Goal: Task Accomplishment & Management: Manage account settings

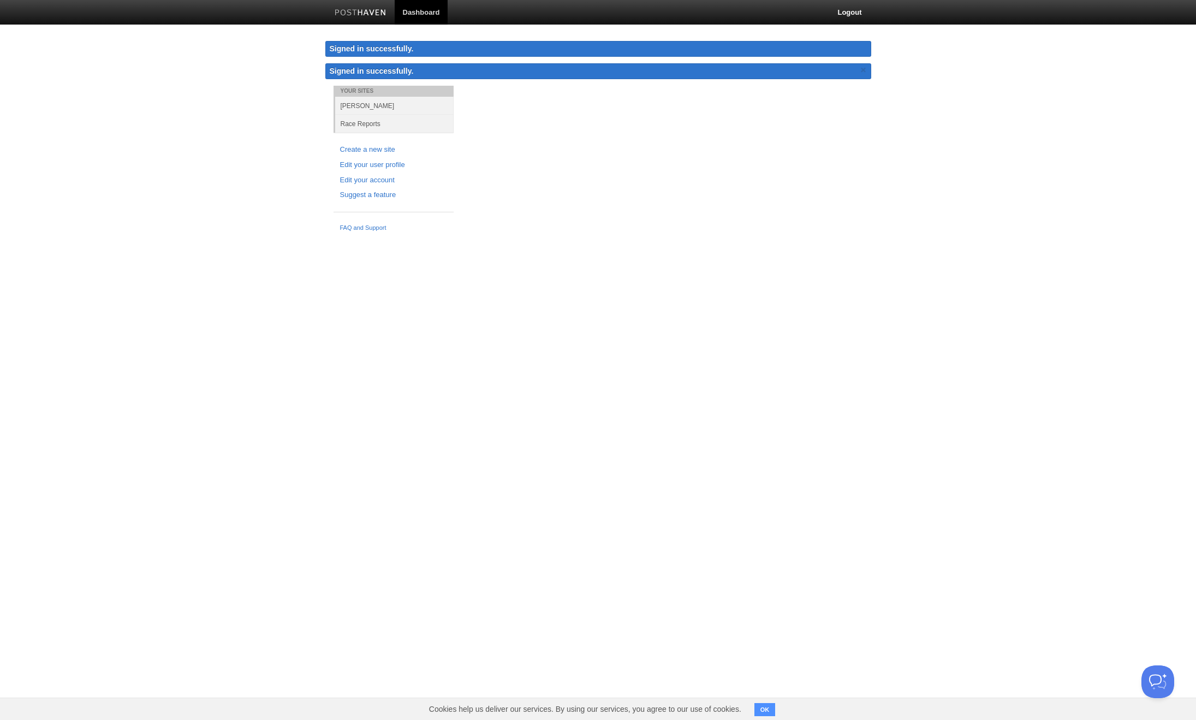
click at [412, 13] on link "Dashboard" at bounding box center [422, 12] width 54 height 25
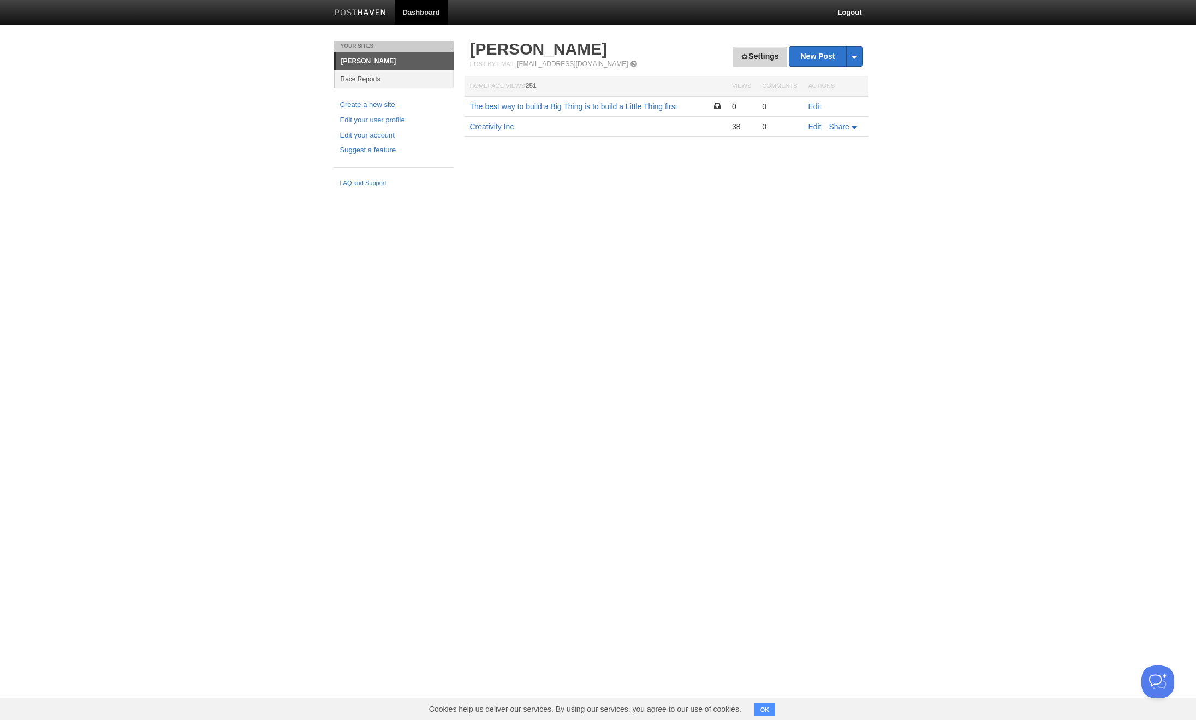
click at [742, 50] on link "Settings" at bounding box center [760, 57] width 54 height 20
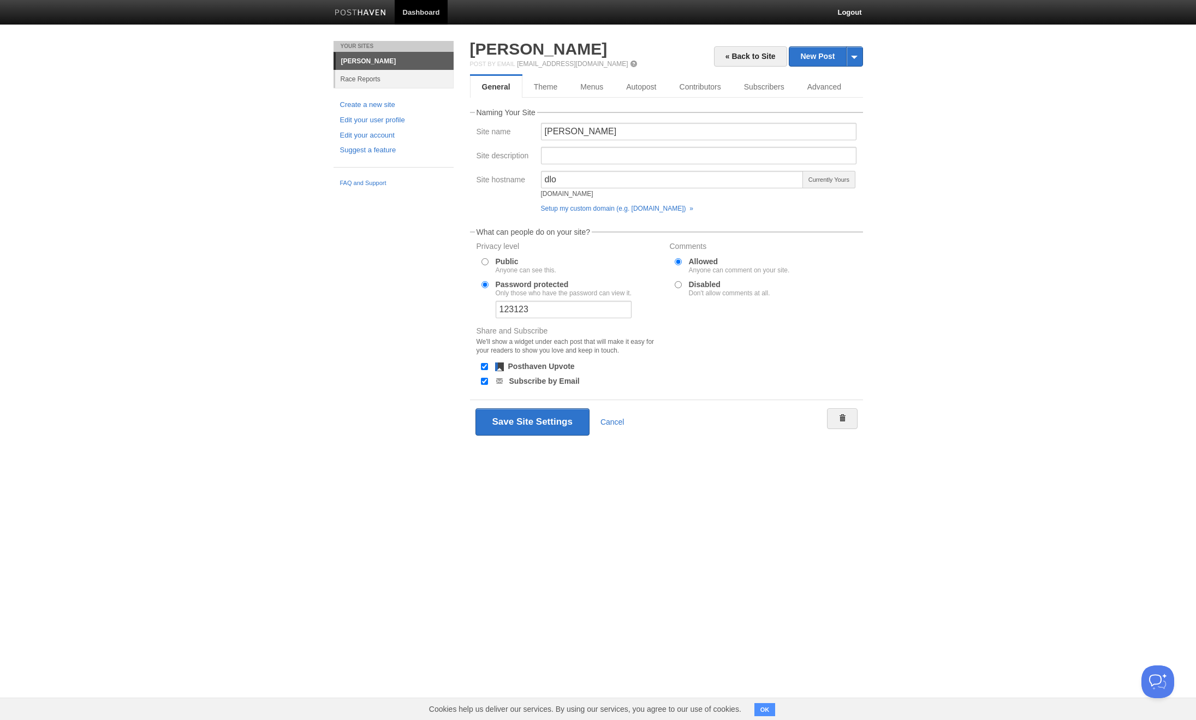
click at [360, 58] on link "[PERSON_NAME]" at bounding box center [395, 60] width 118 height 17
click at [421, 56] on link "[PERSON_NAME]" at bounding box center [395, 60] width 118 height 17
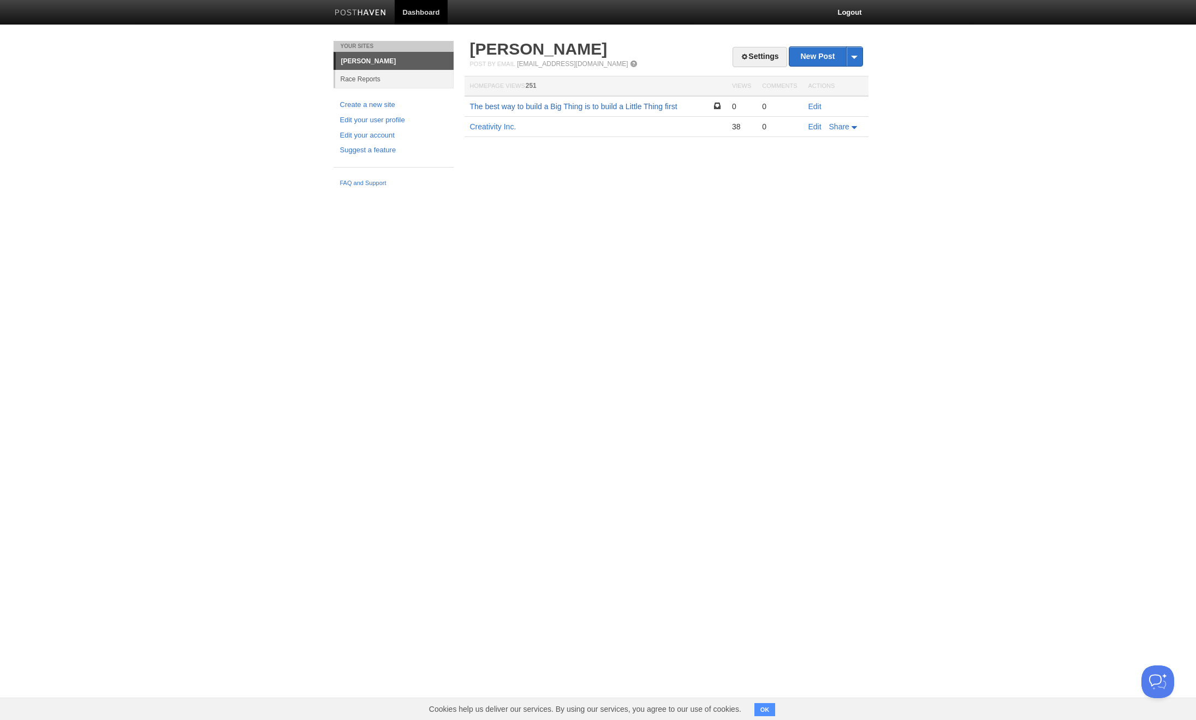
click at [548, 108] on link "The best way to build a Big Thing is to build a Little Thing first" at bounding box center [573, 106] width 207 height 9
click at [744, 54] on link "Settings" at bounding box center [760, 57] width 54 height 20
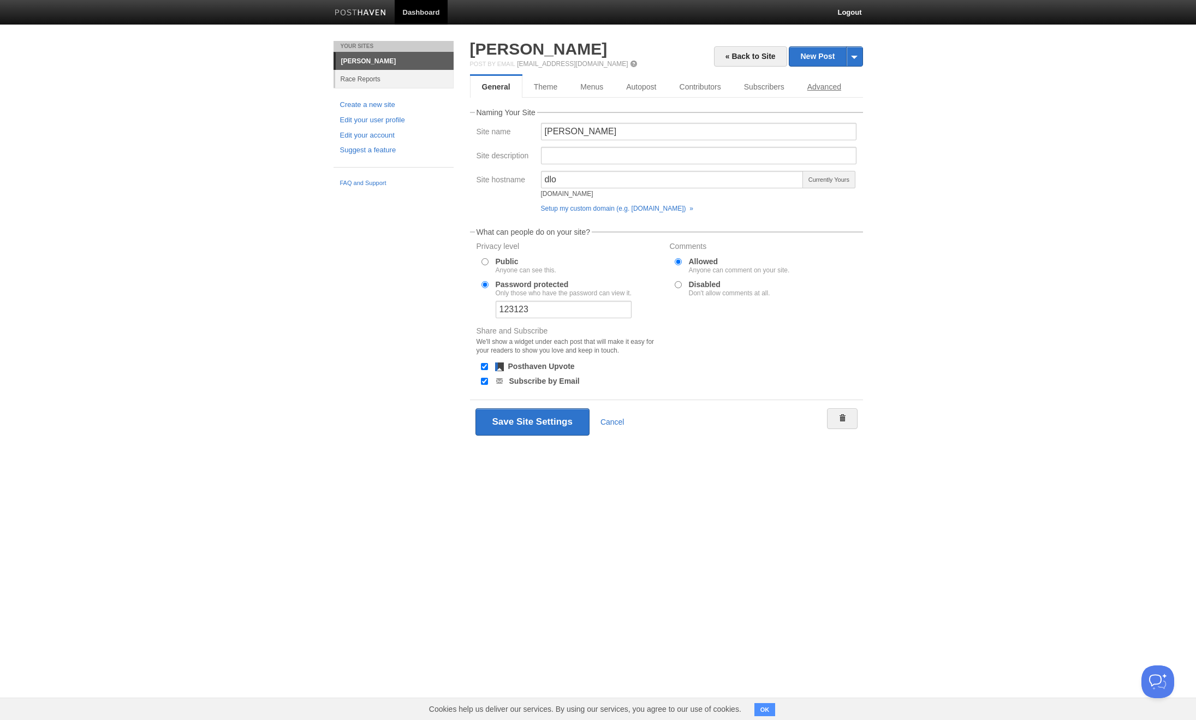
click at [821, 90] on link "Advanced" at bounding box center [824, 87] width 57 height 22
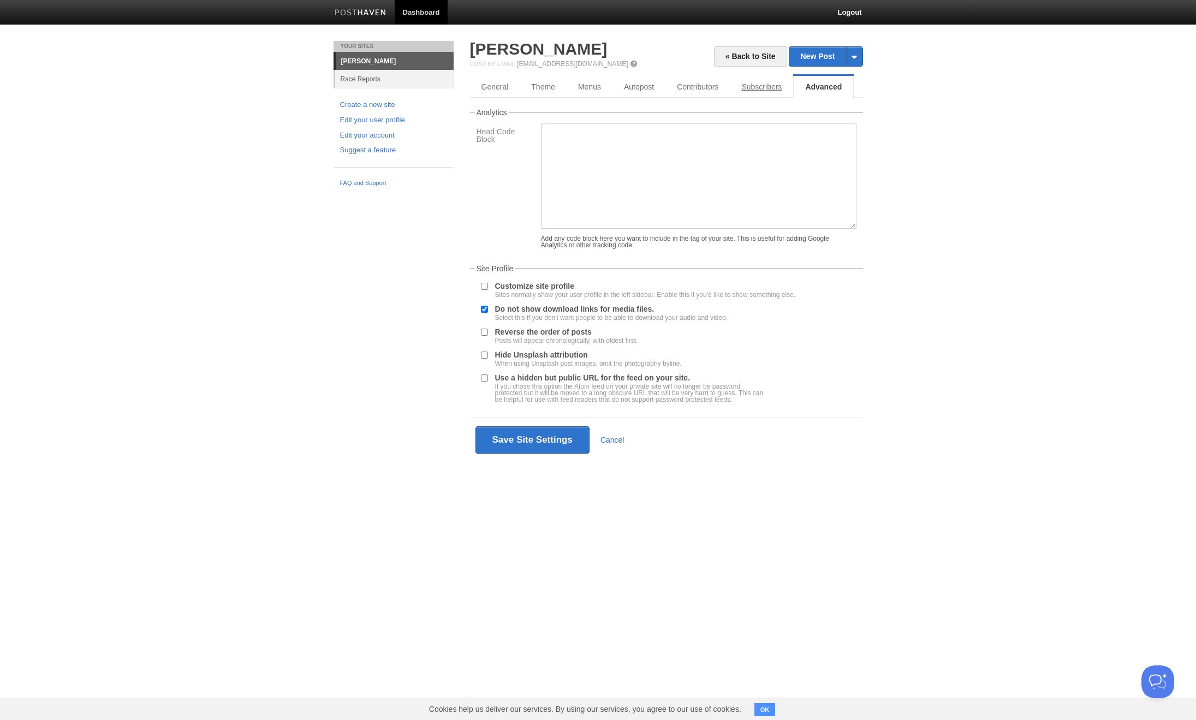
click at [769, 86] on link "Subscribers" at bounding box center [761, 87] width 63 height 22
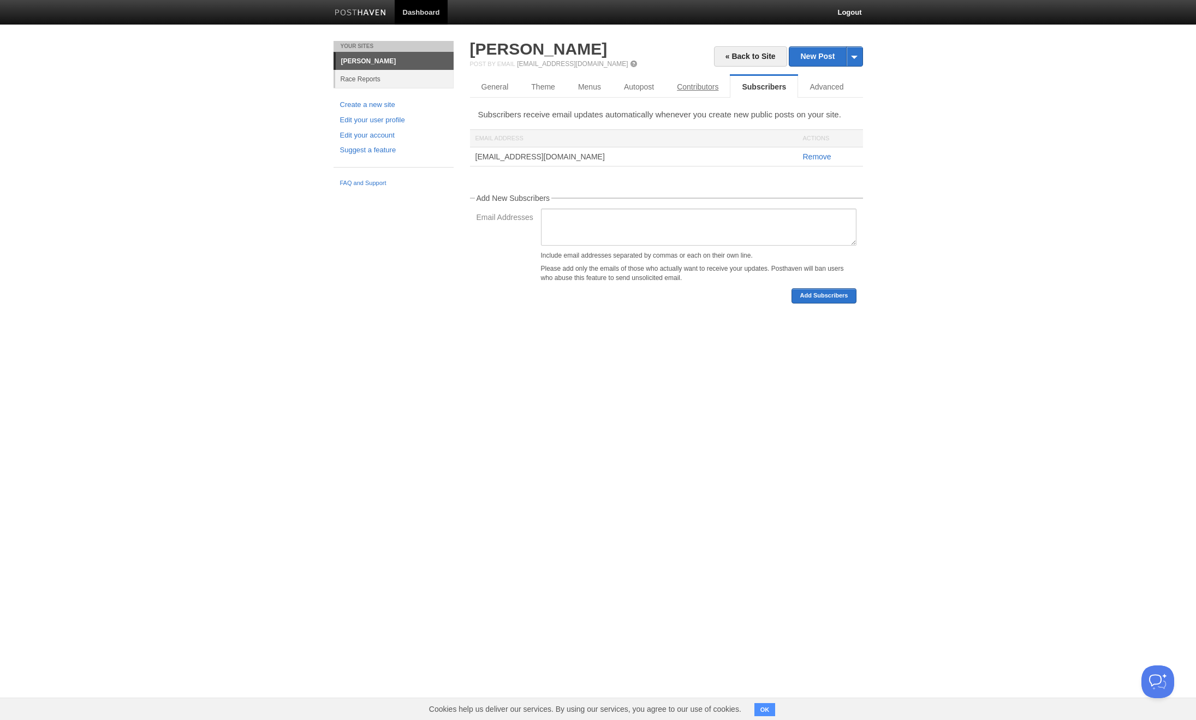
click at [708, 84] on link "Contributors" at bounding box center [698, 87] width 64 height 22
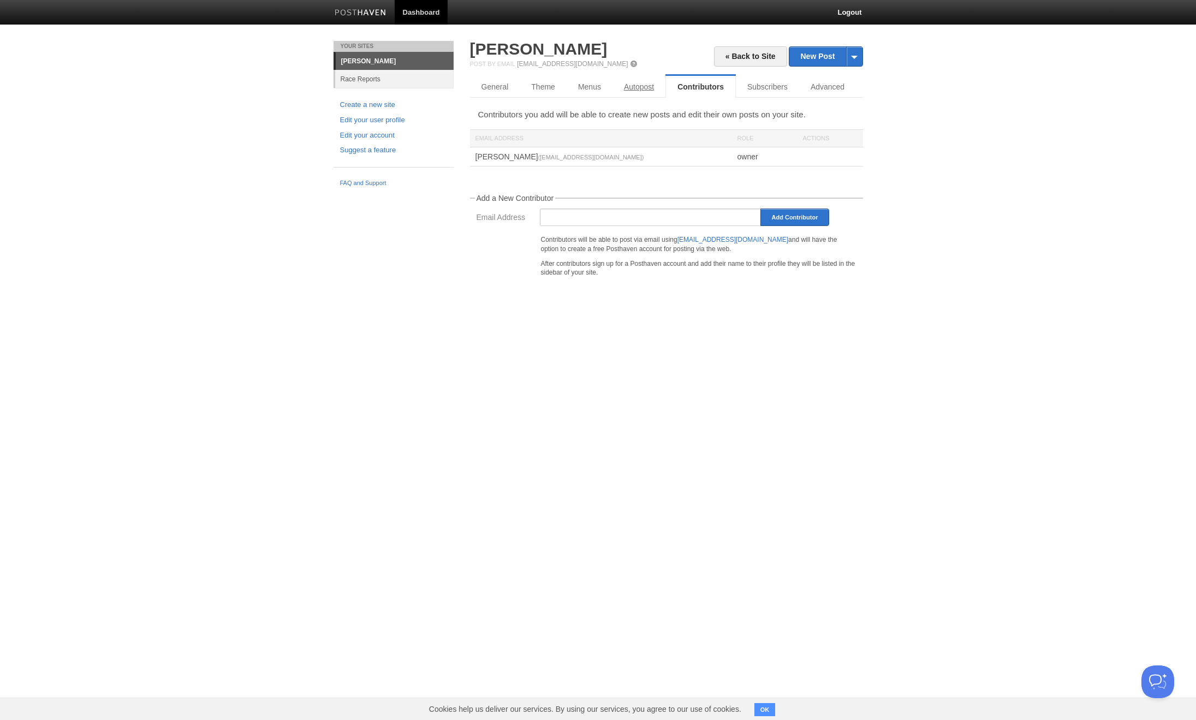
click at [645, 82] on link "Autopost" at bounding box center [639, 87] width 53 height 22
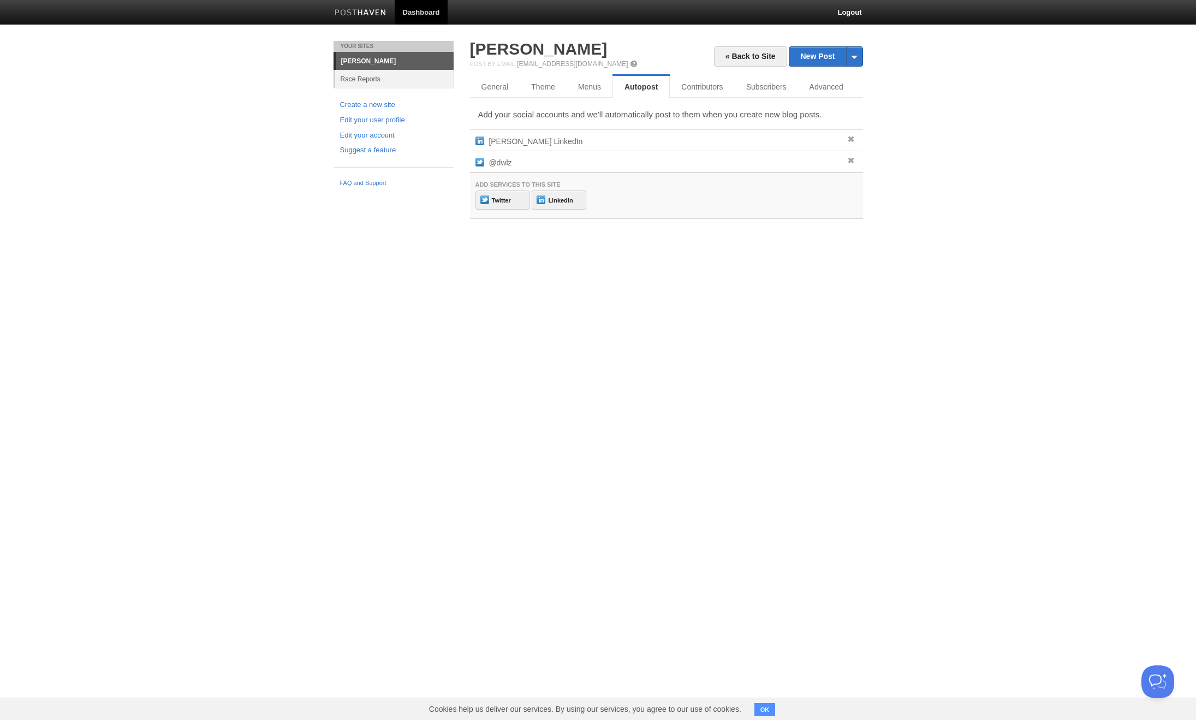
click at [758, 705] on button "OK" at bounding box center [765, 709] width 21 height 13
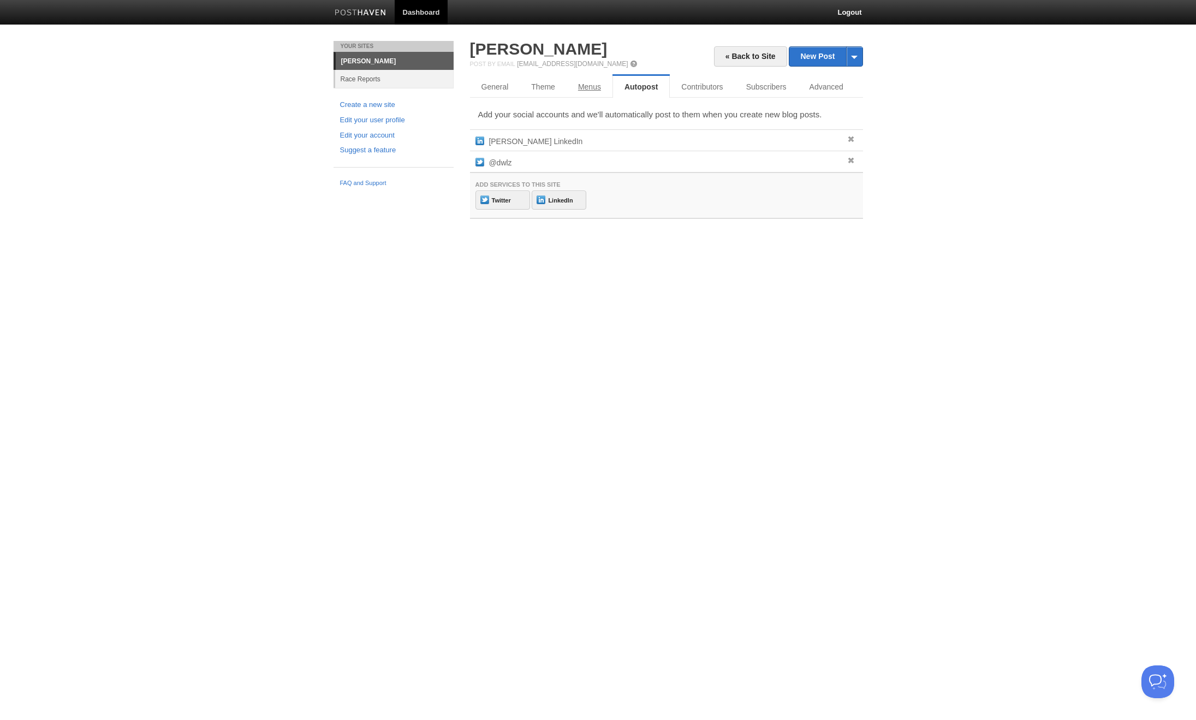
click at [576, 84] on link "Menus" at bounding box center [590, 87] width 46 height 22
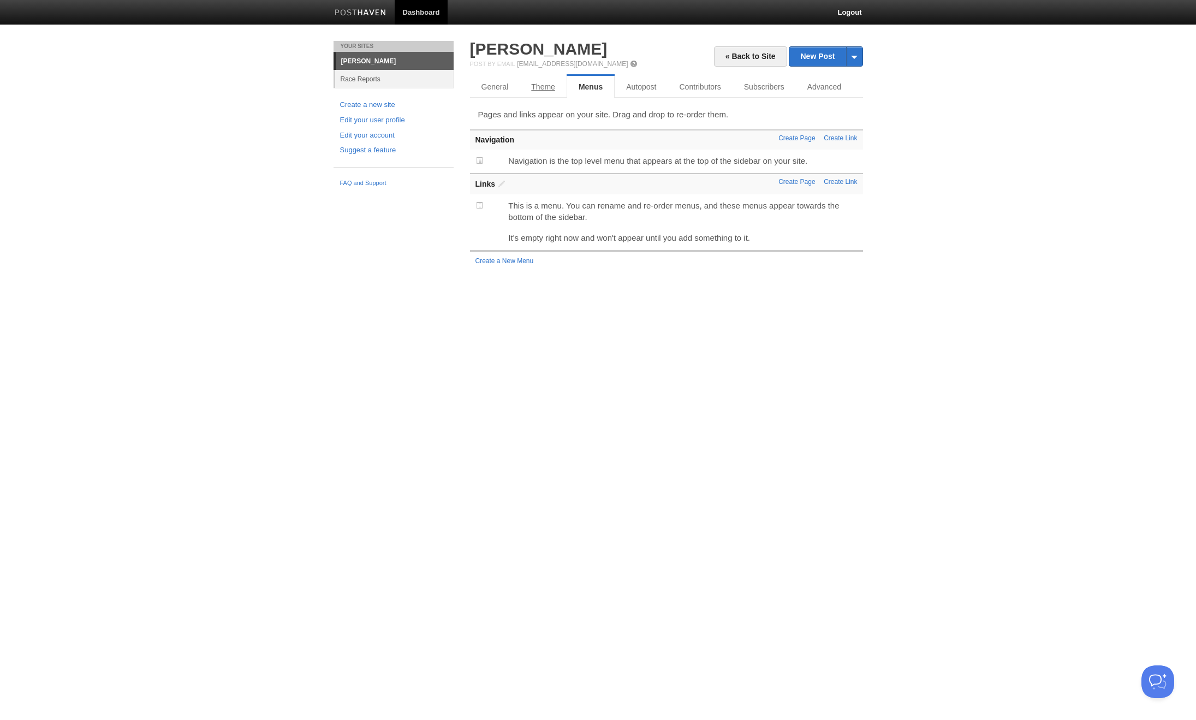
click at [538, 89] on link "Theme" at bounding box center [543, 87] width 47 height 22
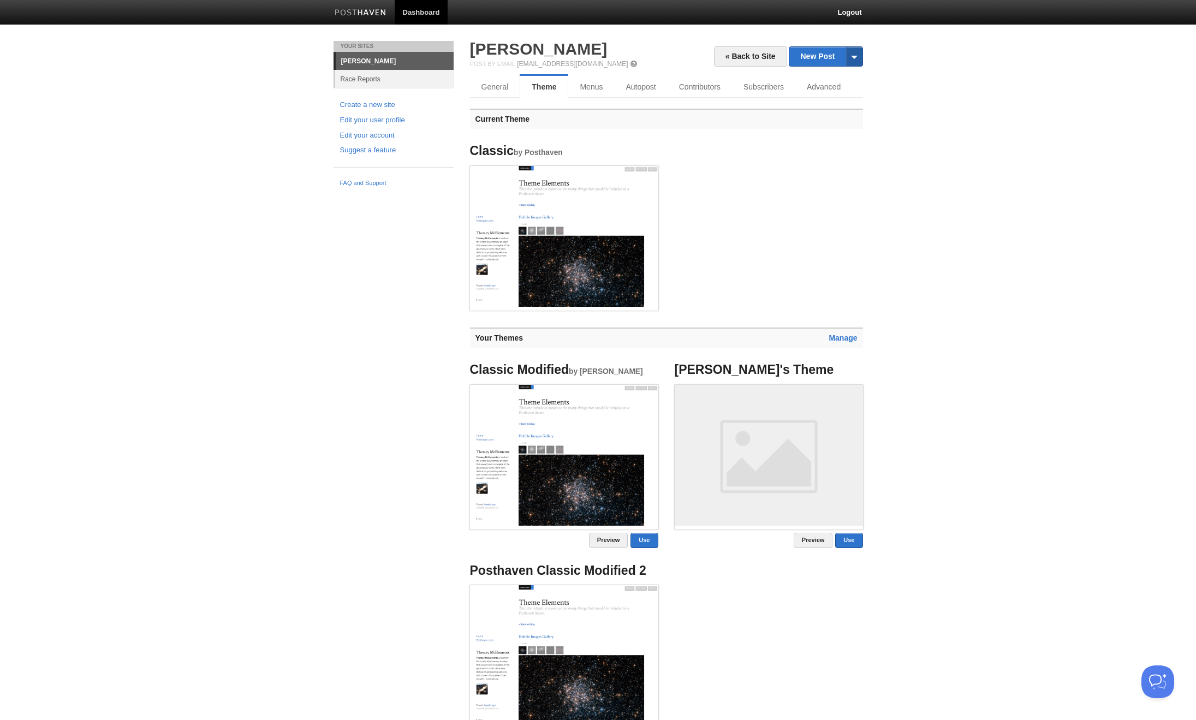
click at [860, 54] on span at bounding box center [854, 56] width 16 height 19
click at [831, 90] on link "Advanced" at bounding box center [824, 87] width 57 height 22
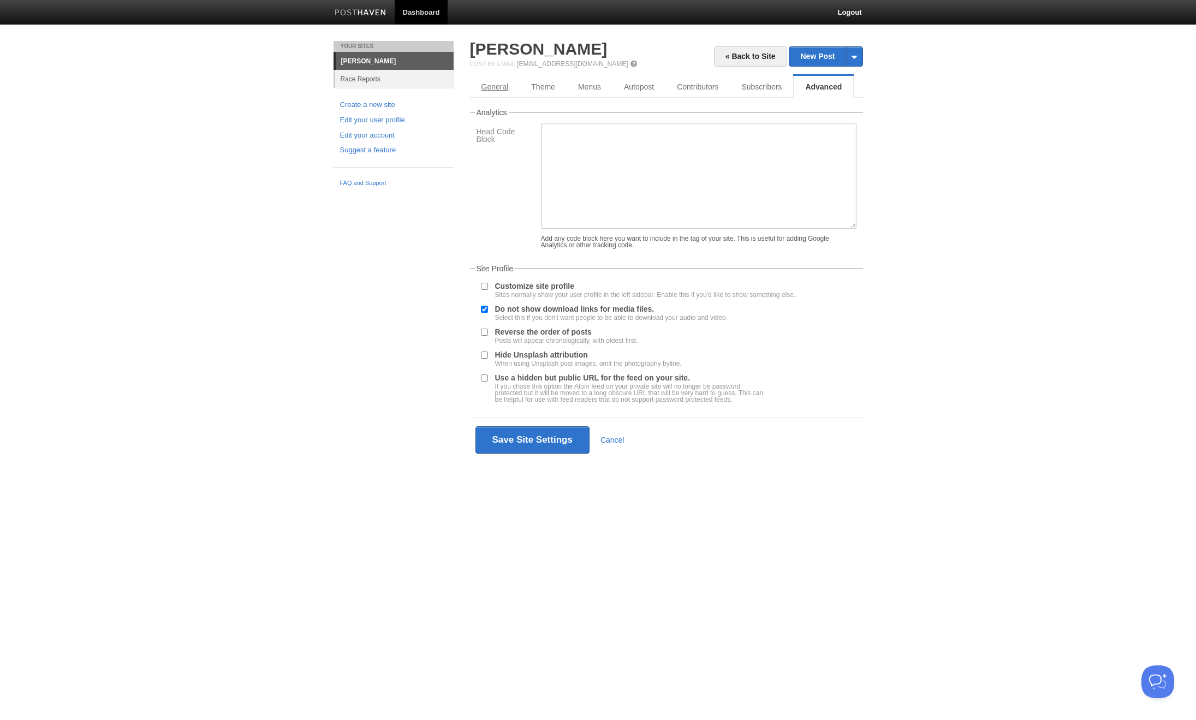
click at [487, 94] on link "General" at bounding box center [495, 87] width 50 height 22
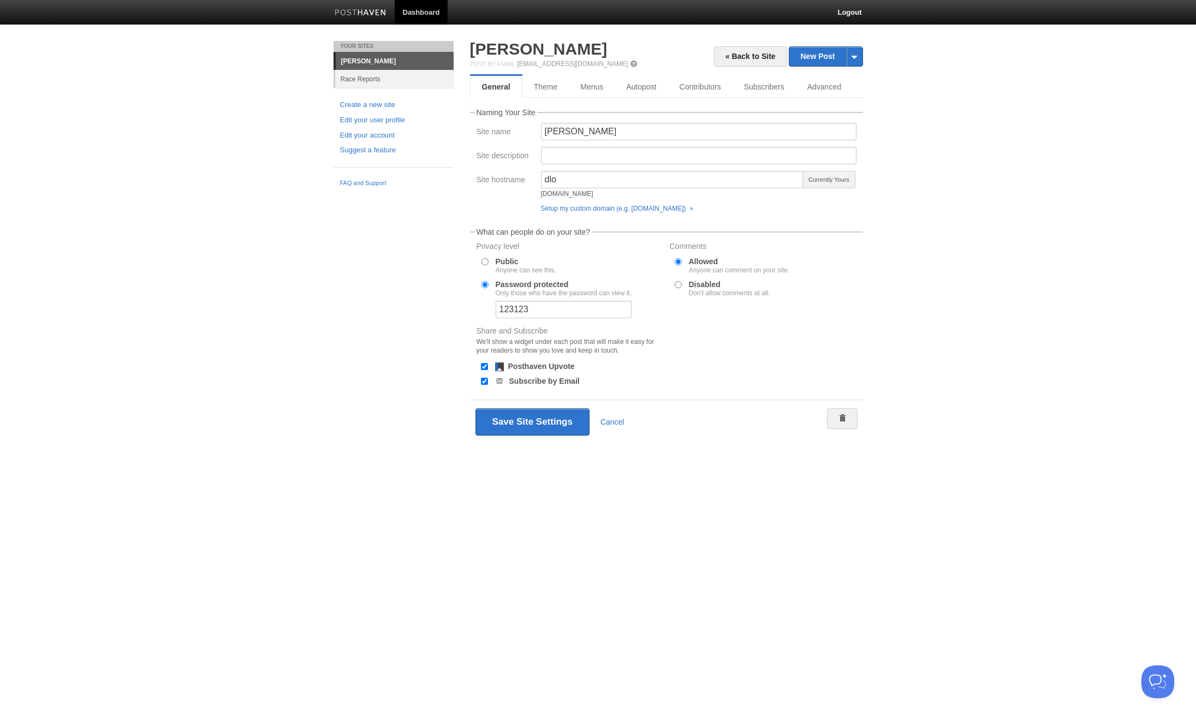
click at [381, 88] on div "Your Sites Dan Loewenherz Race Reports Create a new site Edit your user profile…" at bounding box center [393, 116] width 137 height 151
click at [378, 84] on link "Race Reports" at bounding box center [394, 79] width 118 height 18
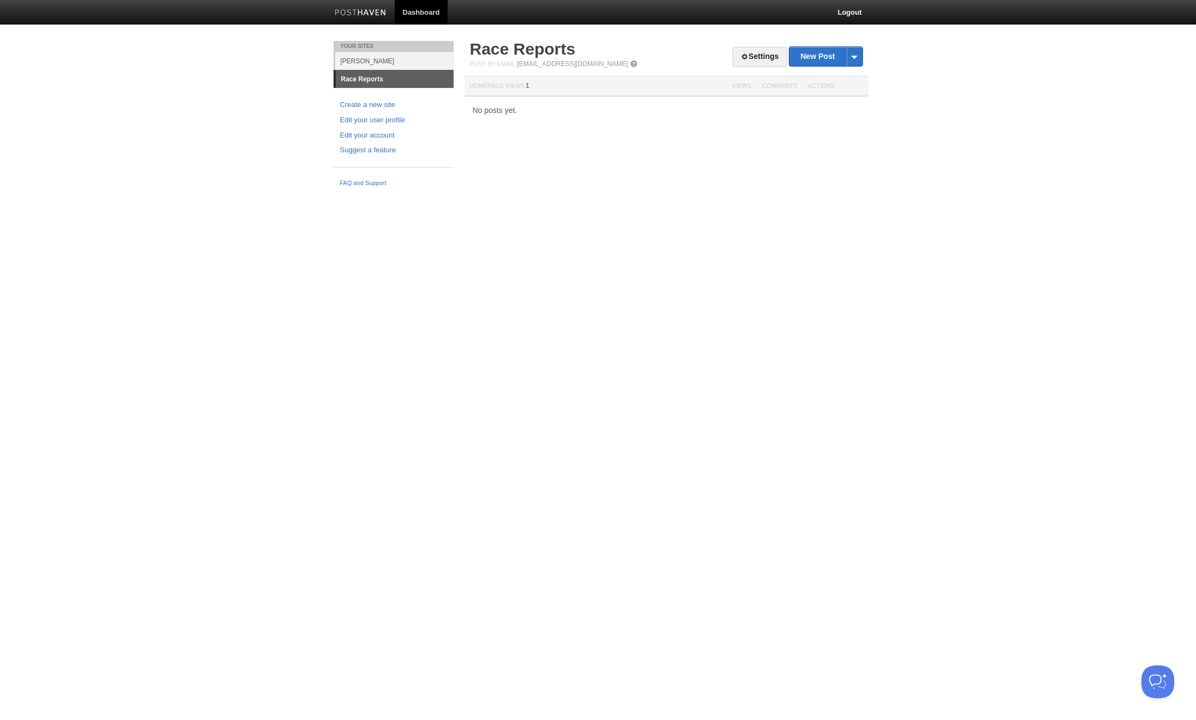
click at [366, 57] on link "[PERSON_NAME]" at bounding box center [394, 61] width 118 height 18
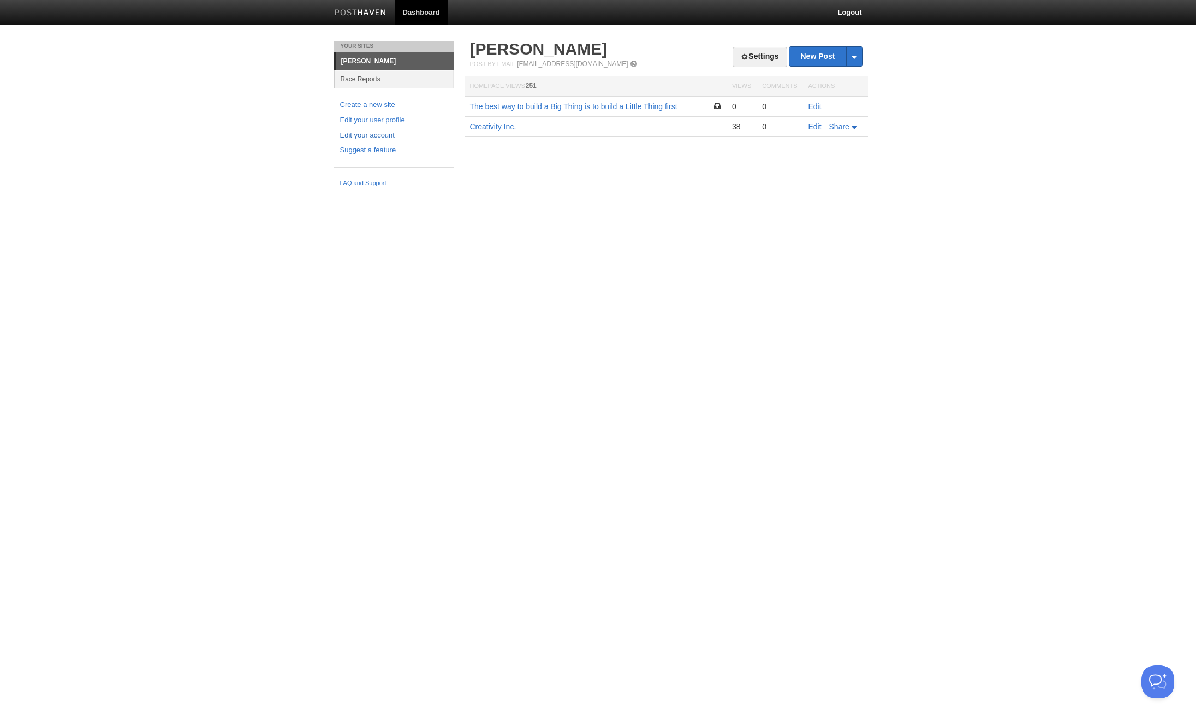
click at [370, 132] on link "Edit your account" at bounding box center [393, 135] width 107 height 11
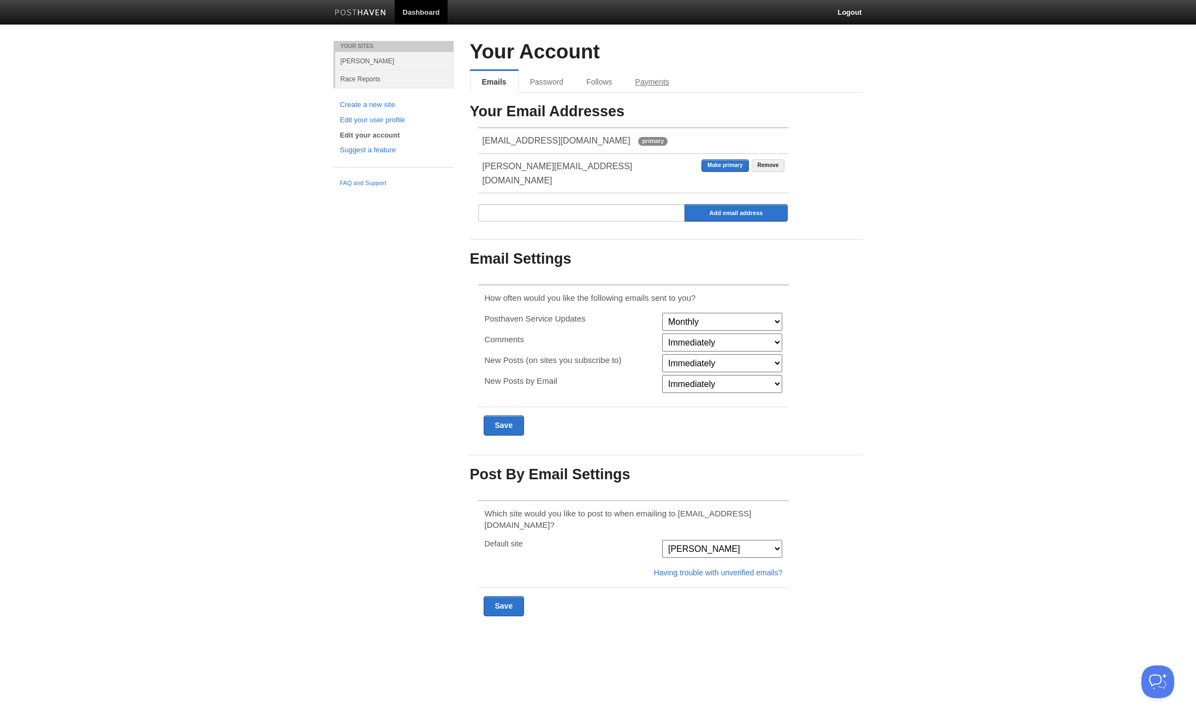
click at [645, 76] on link "Payments" at bounding box center [652, 82] width 57 height 22
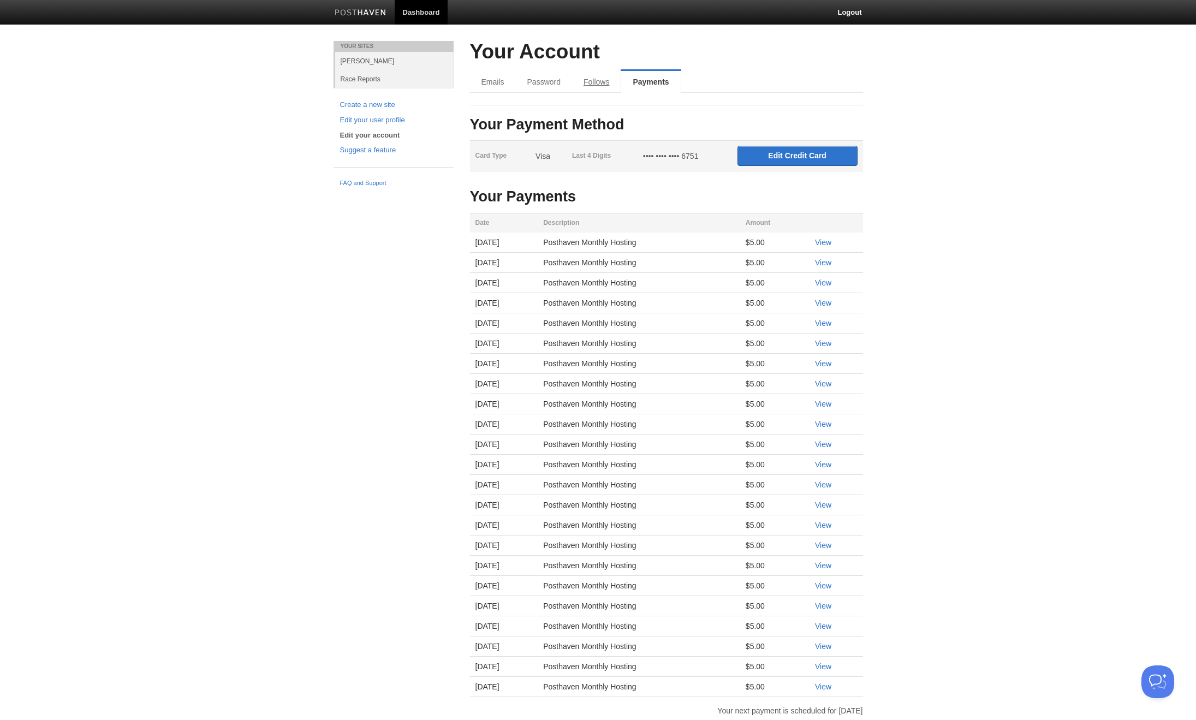
click at [592, 84] on link "Follows" at bounding box center [596, 82] width 49 height 22
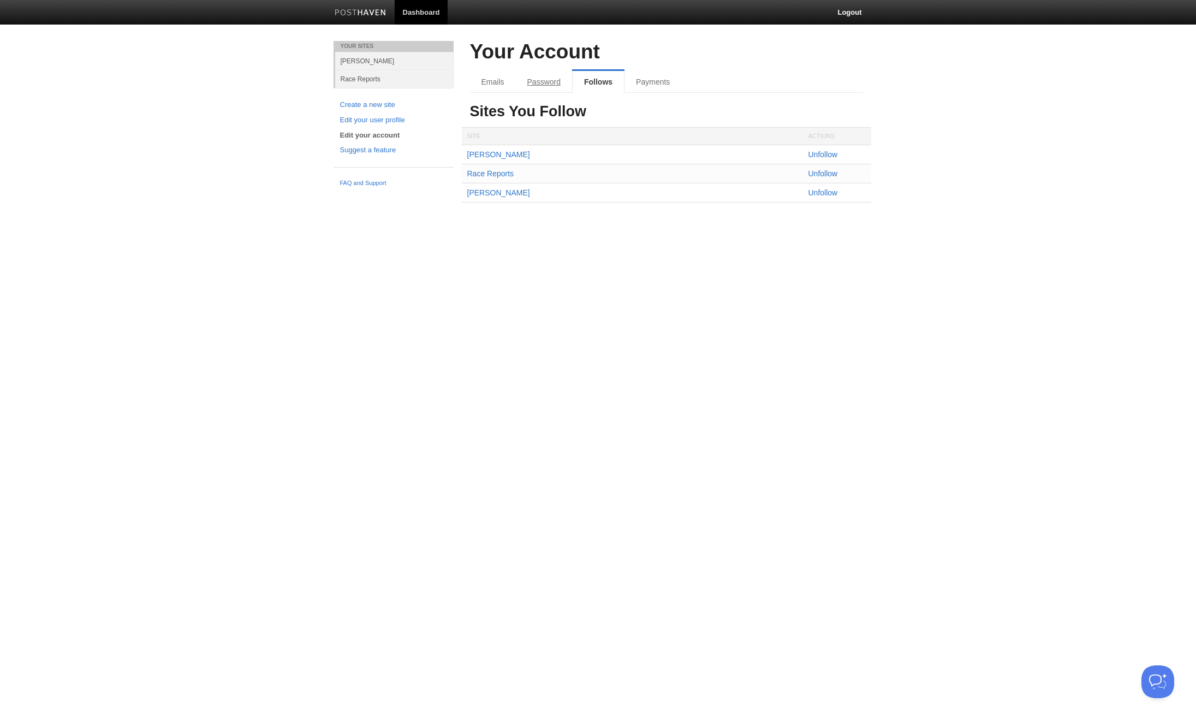
click at [561, 84] on link "Password" at bounding box center [544, 82] width 56 height 22
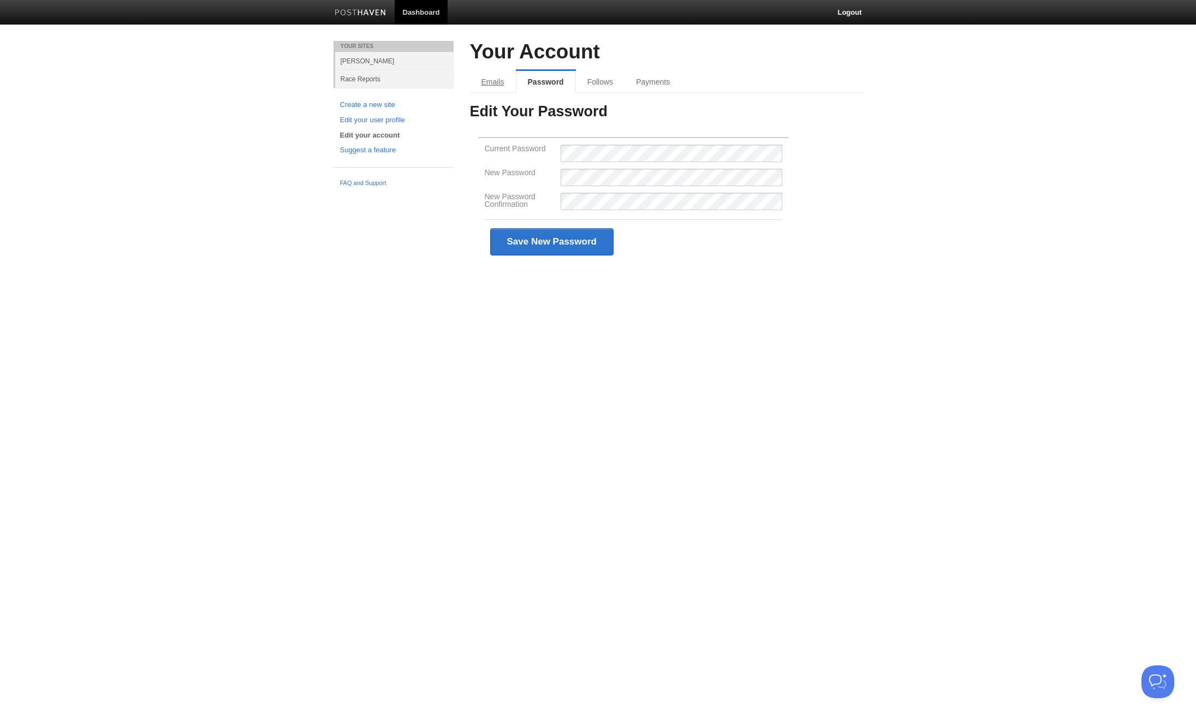
click at [512, 84] on link "Emails" at bounding box center [493, 82] width 46 height 22
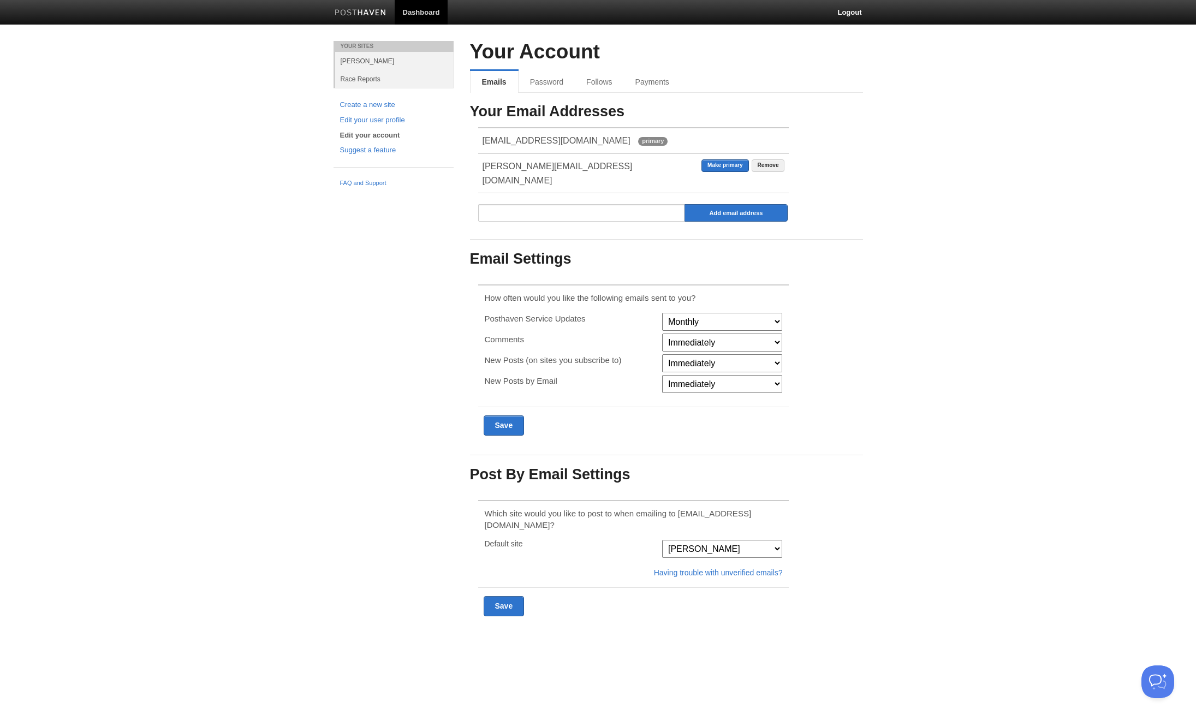
click at [413, 61] on link "[PERSON_NAME]" at bounding box center [394, 61] width 118 height 18
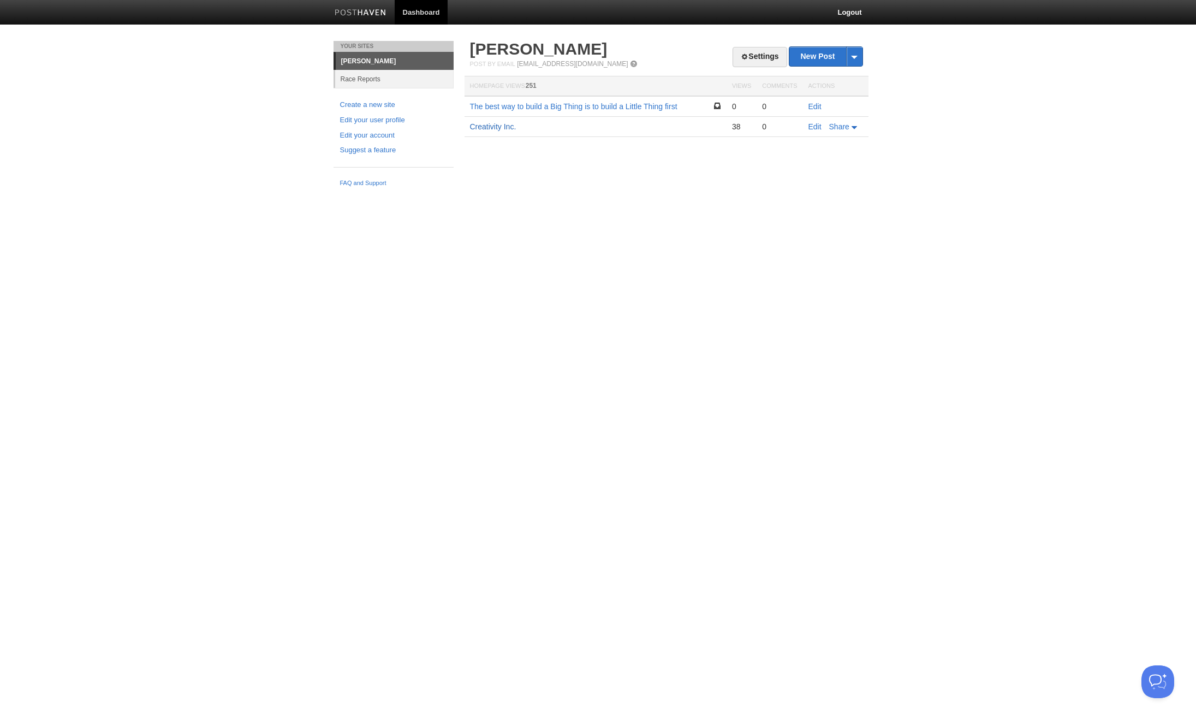
click at [489, 125] on link "Creativity Inc." at bounding box center [493, 126] width 46 height 9
click at [490, 110] on link "The best way to build a Big Thing is to build a Little Thing first" at bounding box center [573, 106] width 207 height 9
click at [490, 132] on td "Creativity Inc." at bounding box center [596, 127] width 262 height 20
click at [864, 124] on td "Edit Share" at bounding box center [836, 127] width 66 height 20
click at [850, 124] on span "Share" at bounding box center [839, 126] width 20 height 9
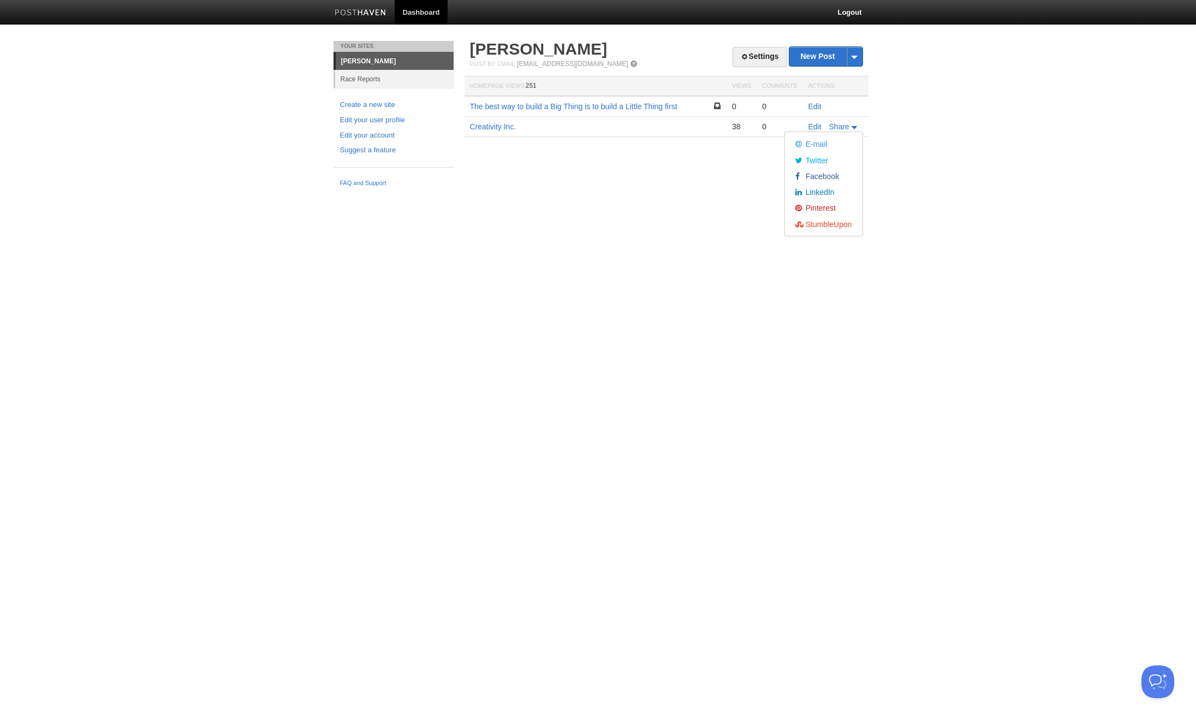
click at [713, 186] on div "Your Sites Dan Loewenherz Race Reports Create a new site Edit your user profile…" at bounding box center [598, 116] width 546 height 151
click at [503, 126] on link "Creativity Inc." at bounding box center [493, 126] width 46 height 9
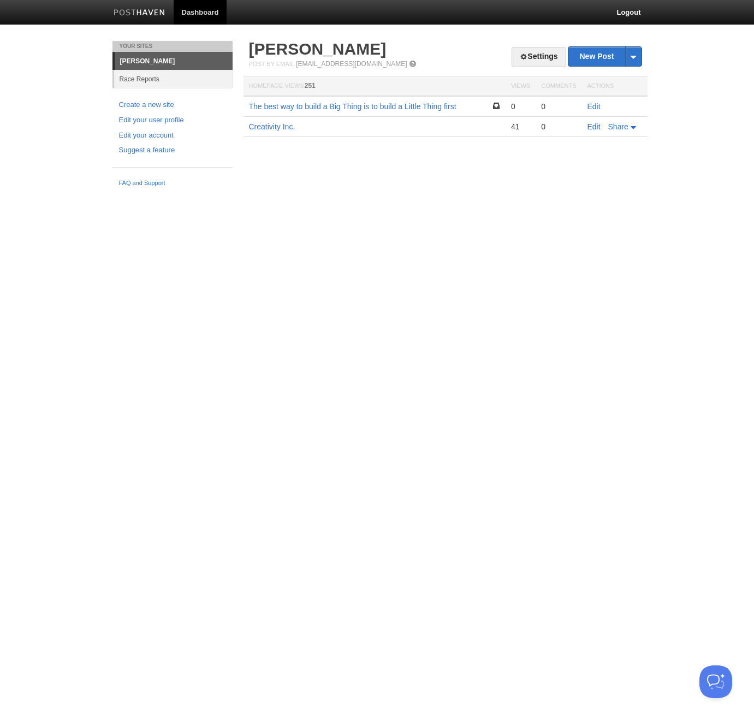
click at [589, 125] on link "Edit" at bounding box center [594, 126] width 13 height 9
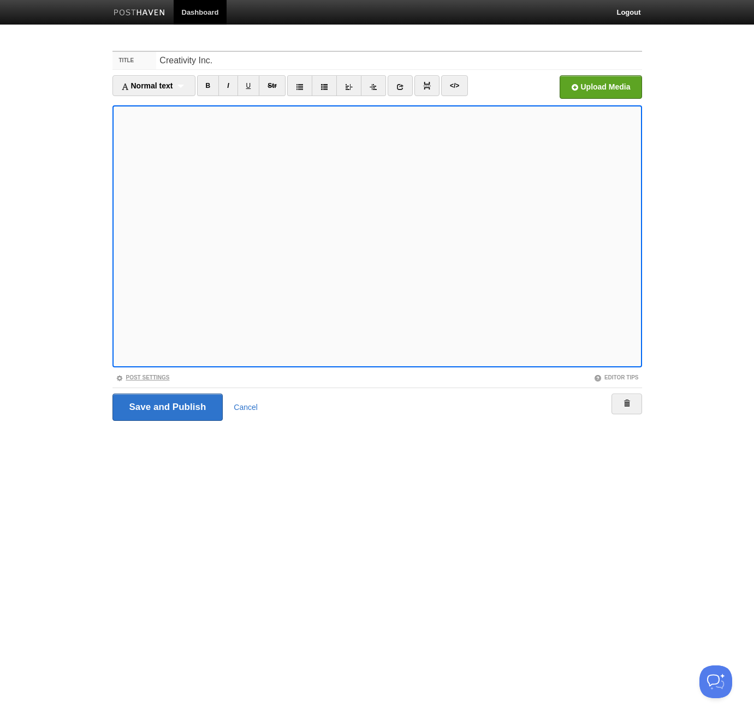
click at [149, 379] on link "Post Settings" at bounding box center [143, 378] width 54 height 6
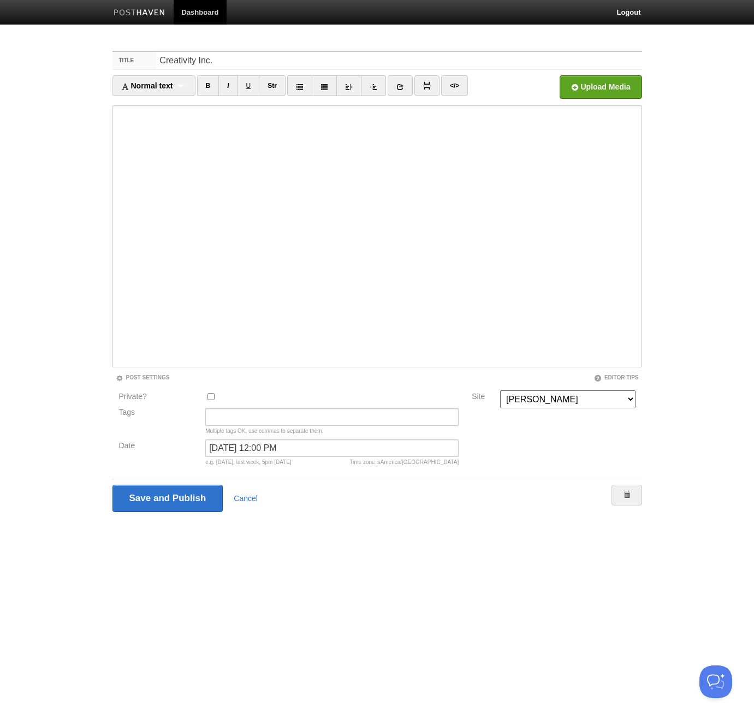
click at [205, 398] on div at bounding box center [332, 399] width 260 height 18
click at [210, 398] on input "Private?" at bounding box center [210, 396] width 7 height 7
checkbox input "true"
click at [201, 491] on input "Save and Publish" at bounding box center [168, 498] width 112 height 27
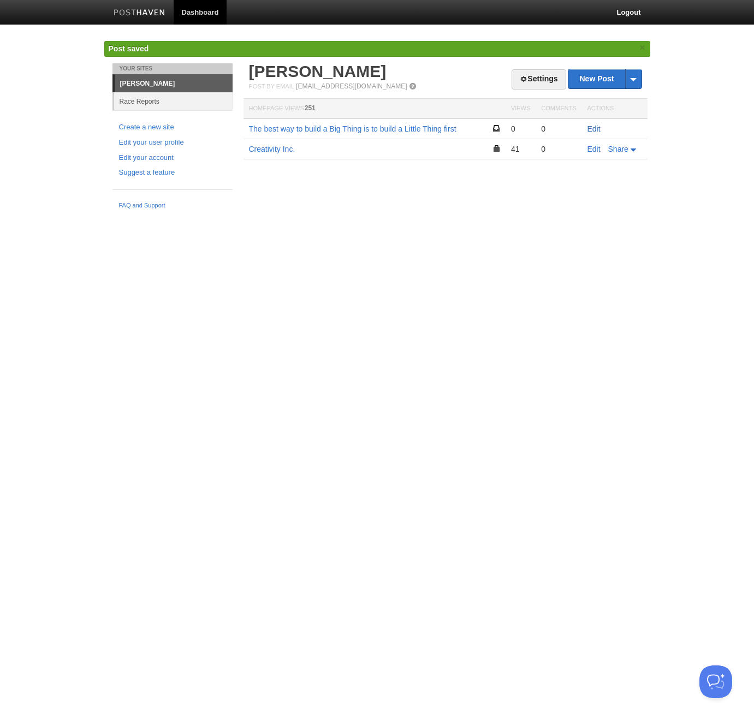
click at [593, 127] on link "Edit" at bounding box center [594, 128] width 13 height 9
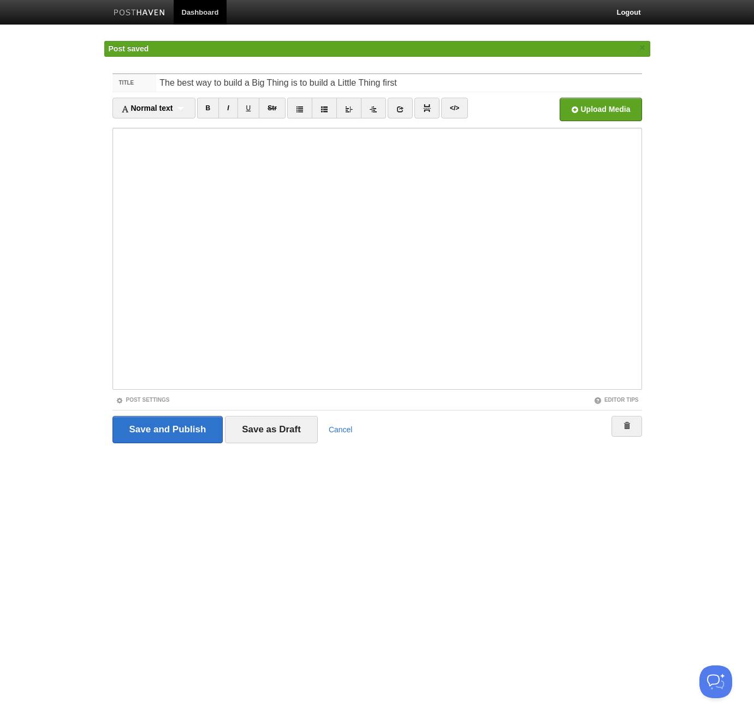
click at [131, 13] on img at bounding box center [140, 13] width 52 height 8
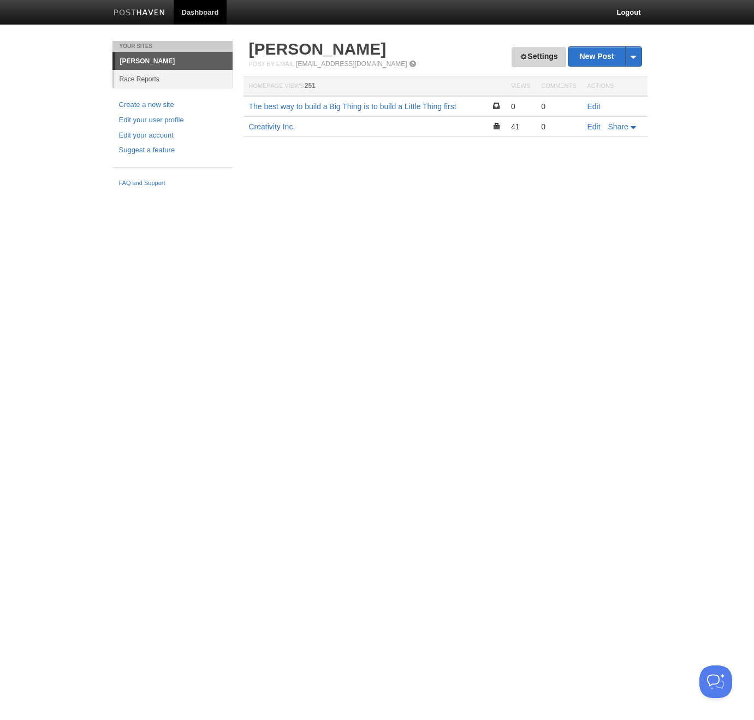
click at [538, 57] on link "Settings" at bounding box center [539, 57] width 54 height 20
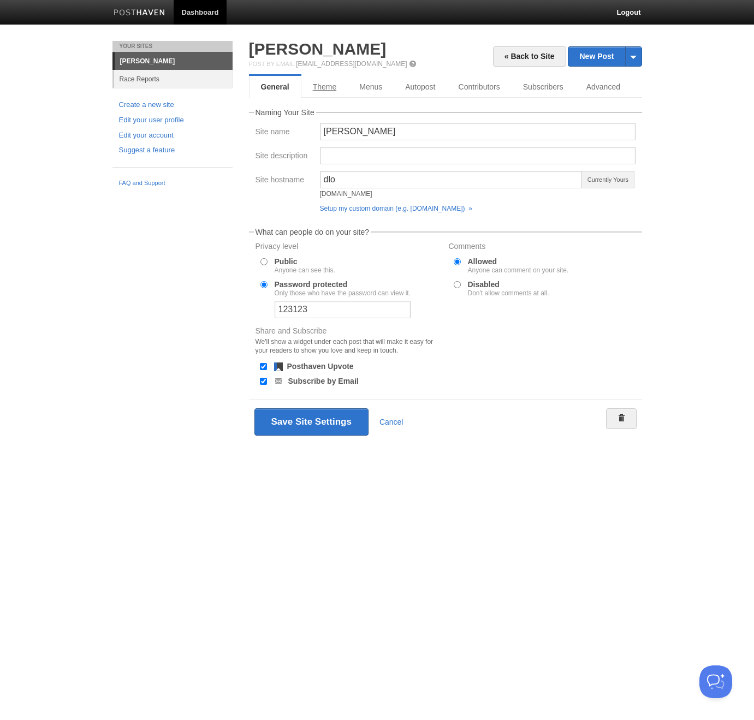
click at [321, 91] on link "Theme" at bounding box center [324, 87] width 47 height 22
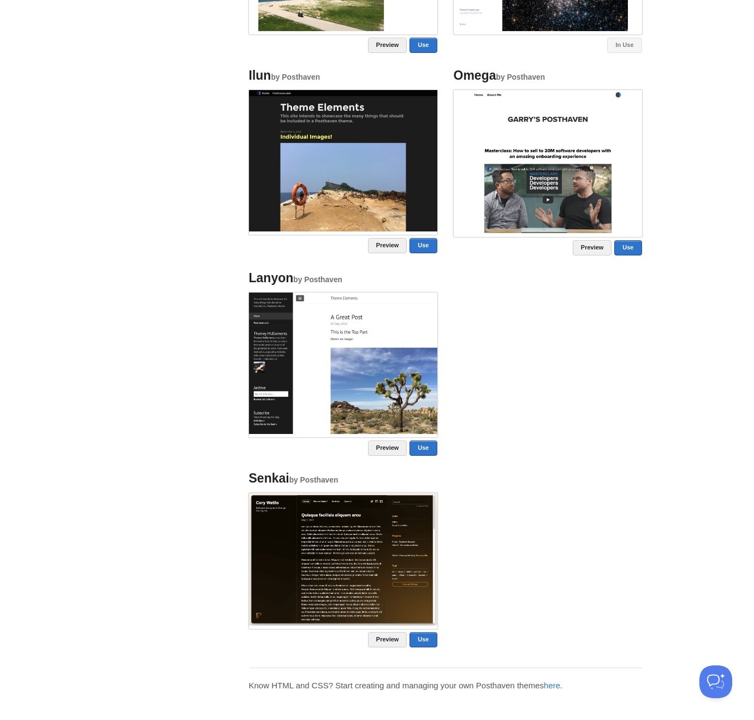
scroll to position [929, 0]
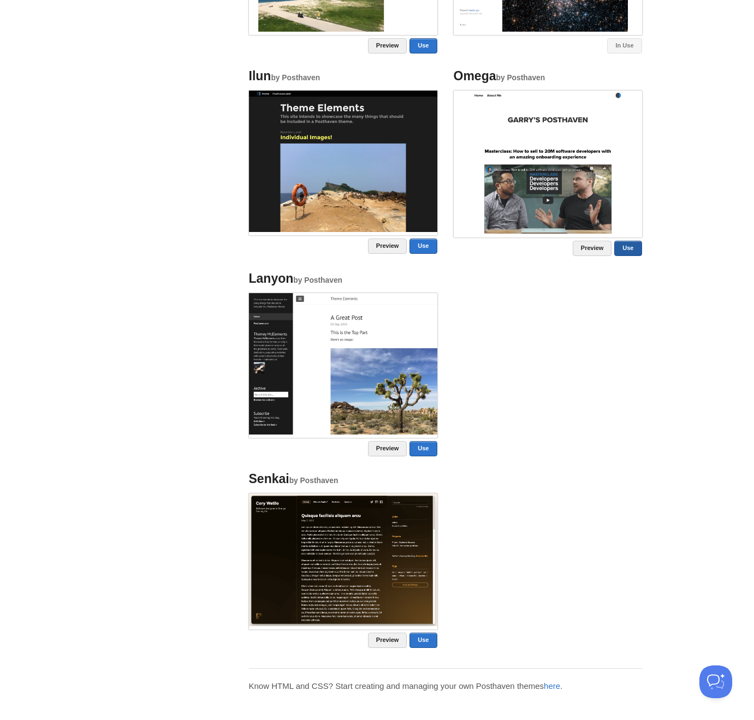
click at [624, 247] on link "Use" at bounding box center [627, 248] width 27 height 15
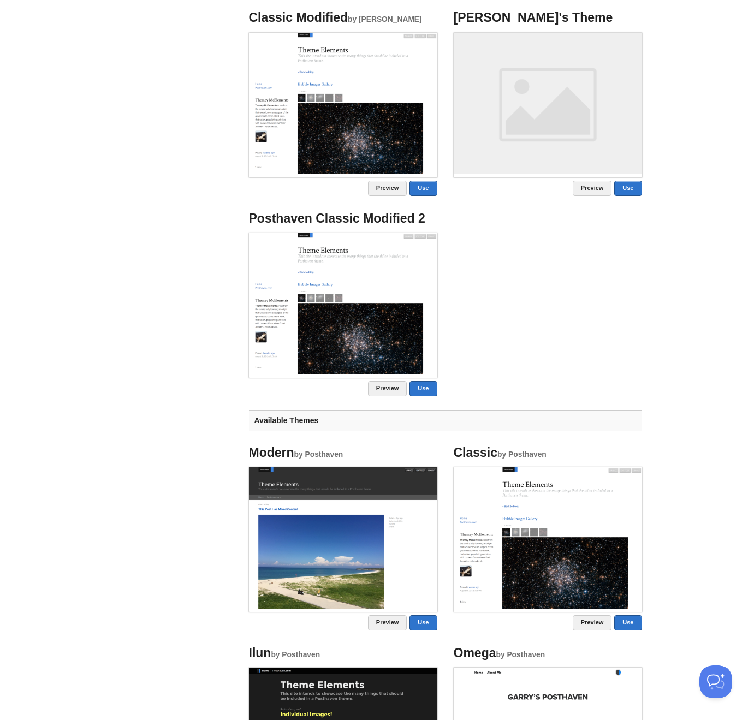
scroll to position [109, 0]
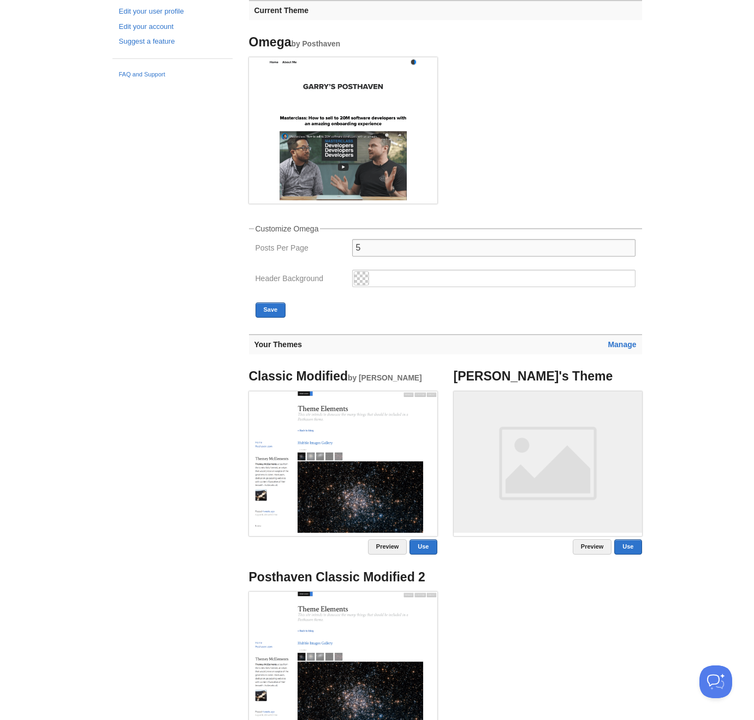
click at [385, 241] on input "5" at bounding box center [493, 247] width 283 height 17
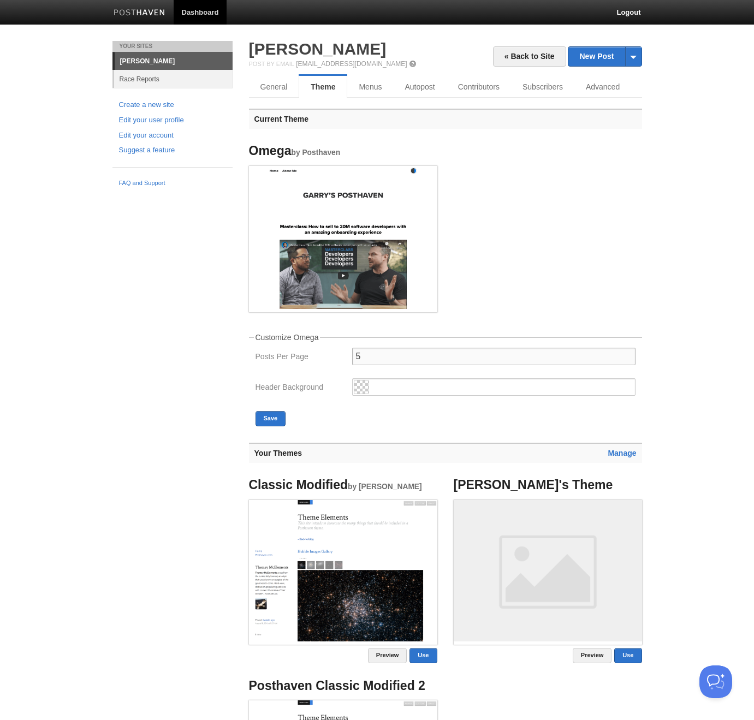
scroll to position [0, 0]
click at [272, 76] on link "General" at bounding box center [274, 87] width 50 height 22
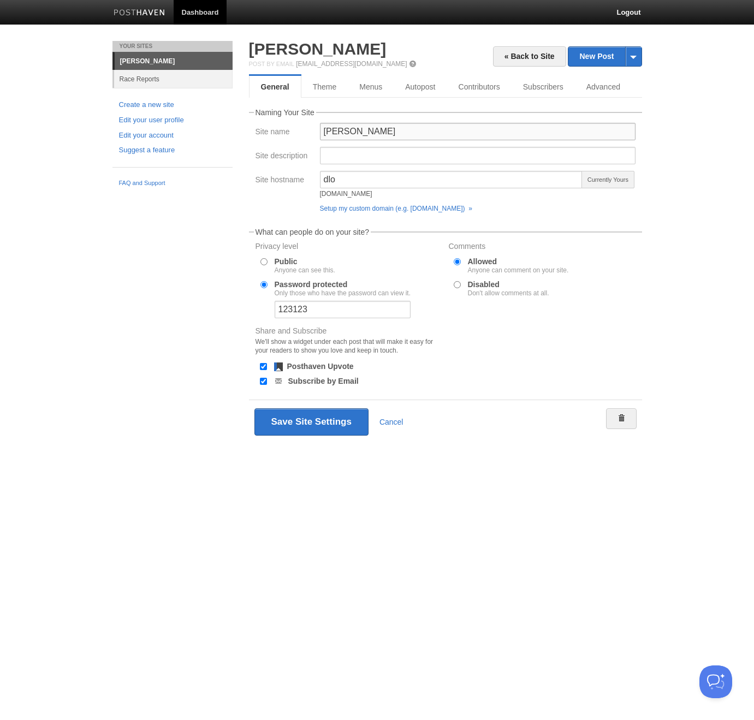
click at [398, 127] on input "[PERSON_NAME]" at bounding box center [478, 131] width 316 height 17
type input "Dan's"
click at [613, 79] on link "Advanced" at bounding box center [603, 87] width 57 height 22
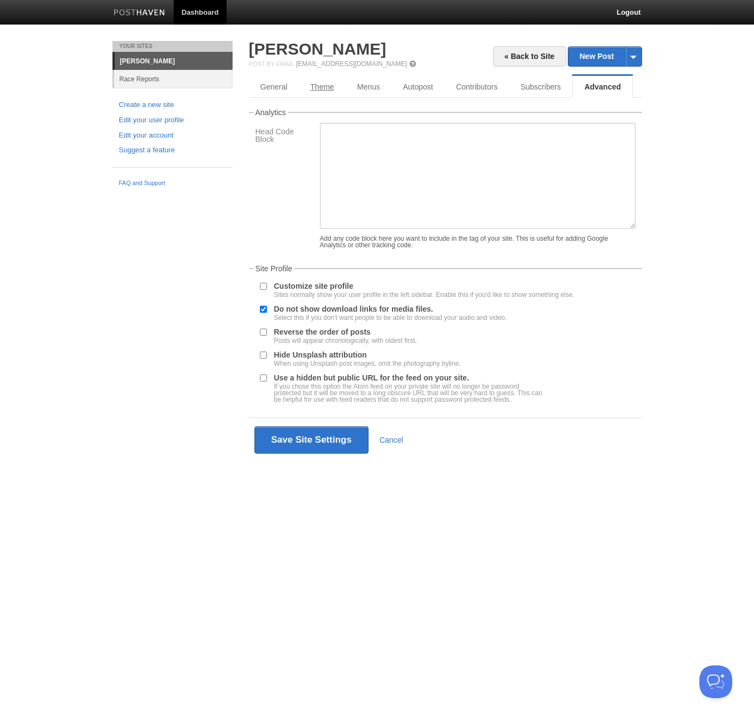
click at [341, 88] on link "Theme" at bounding box center [322, 87] width 47 height 22
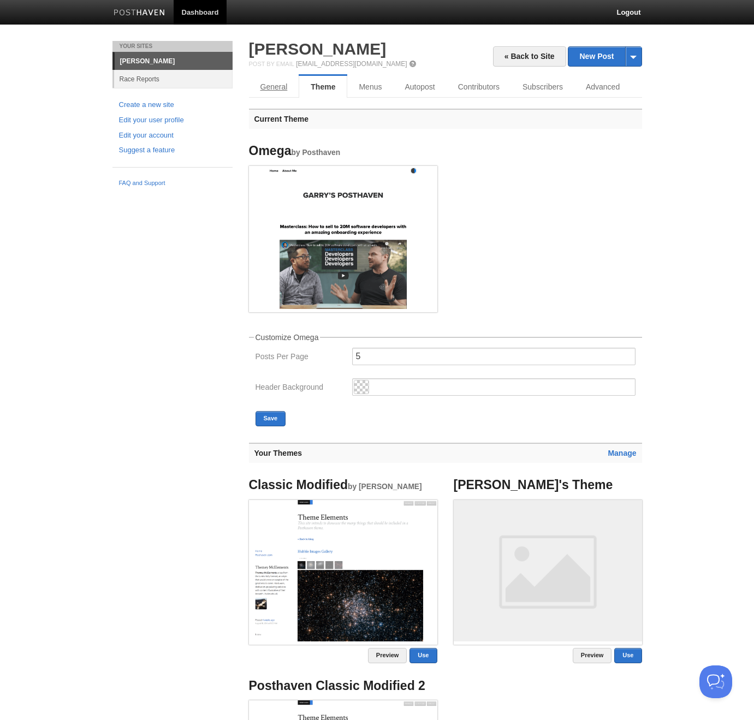
click at [281, 88] on link "General" at bounding box center [274, 87] width 50 height 22
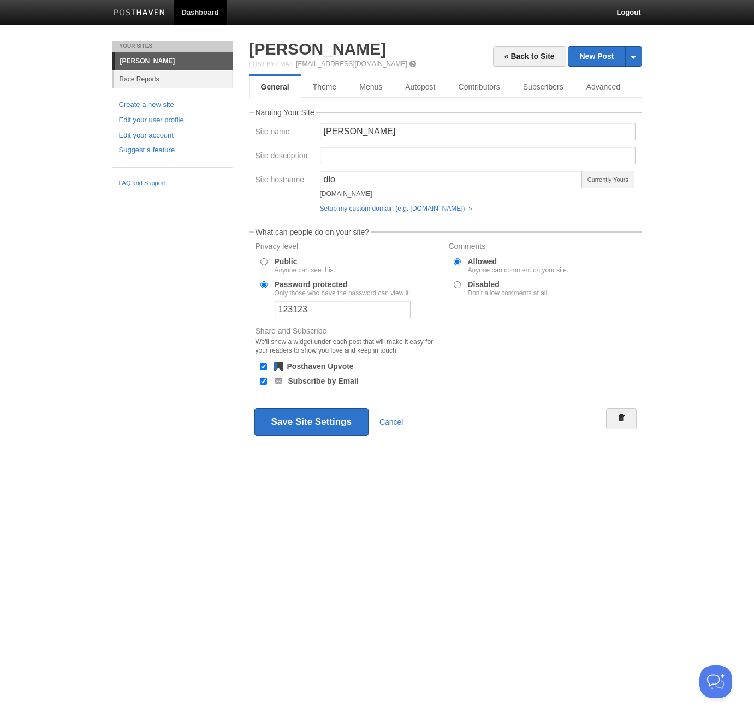
click at [281, 88] on link "General" at bounding box center [275, 87] width 52 height 22
click at [382, 179] on input "dlo" at bounding box center [451, 179] width 263 height 17
click at [390, 209] on link "Setup my custom domain (e.g. blog.yourdomain.com) »" at bounding box center [396, 209] width 152 height 8
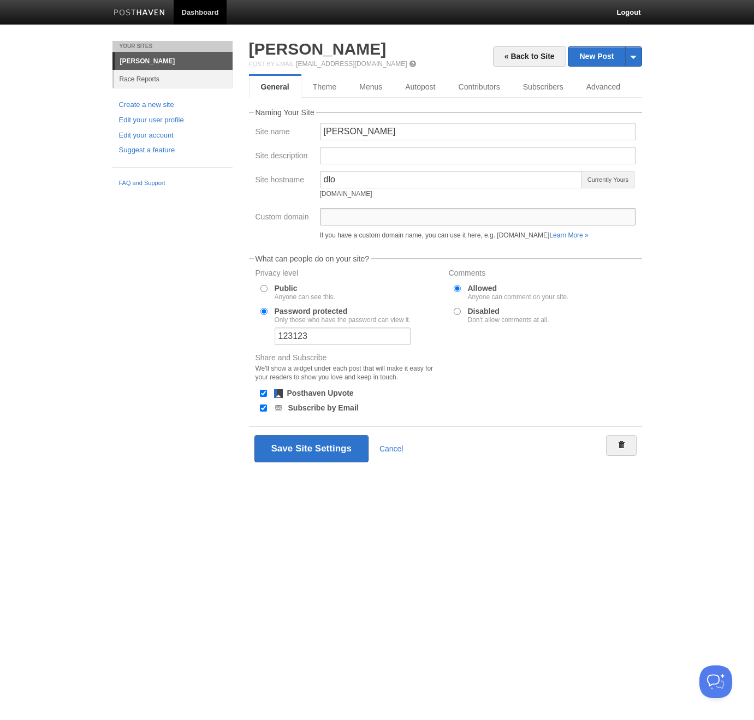
click at [393, 220] on input "Custom domain" at bounding box center [478, 216] width 316 height 17
type input "[DOMAIN_NAME]"
click at [470, 232] on div "If you have a custom domain name, you can use it here, e.g. blog.yourdomain.com…" at bounding box center [478, 235] width 316 height 7
click at [329, 456] on button "Save Site Settings" at bounding box center [311, 448] width 114 height 27
click at [328, 447] on button "Save Site Settings" at bounding box center [311, 448] width 114 height 27
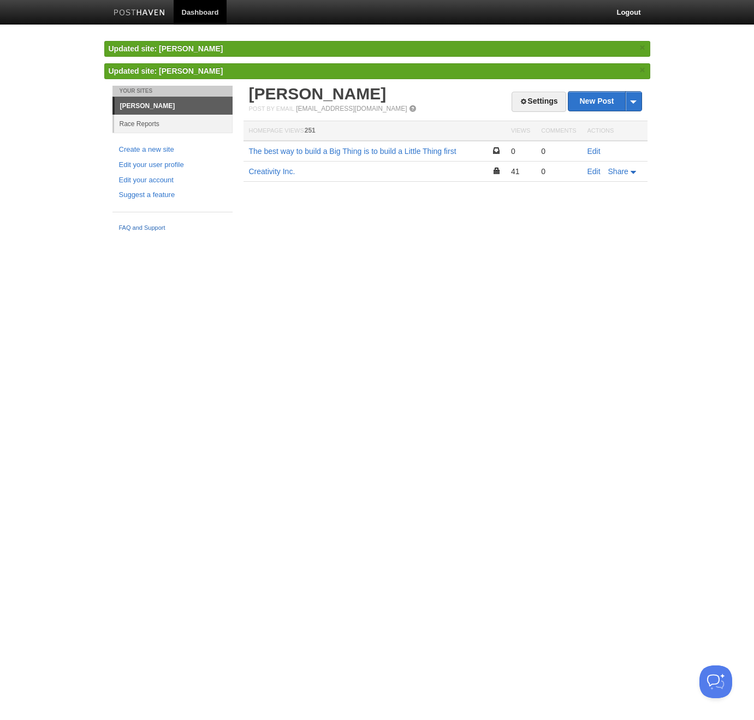
click at [129, 224] on link "FAQ and Support" at bounding box center [172, 228] width 107 height 10
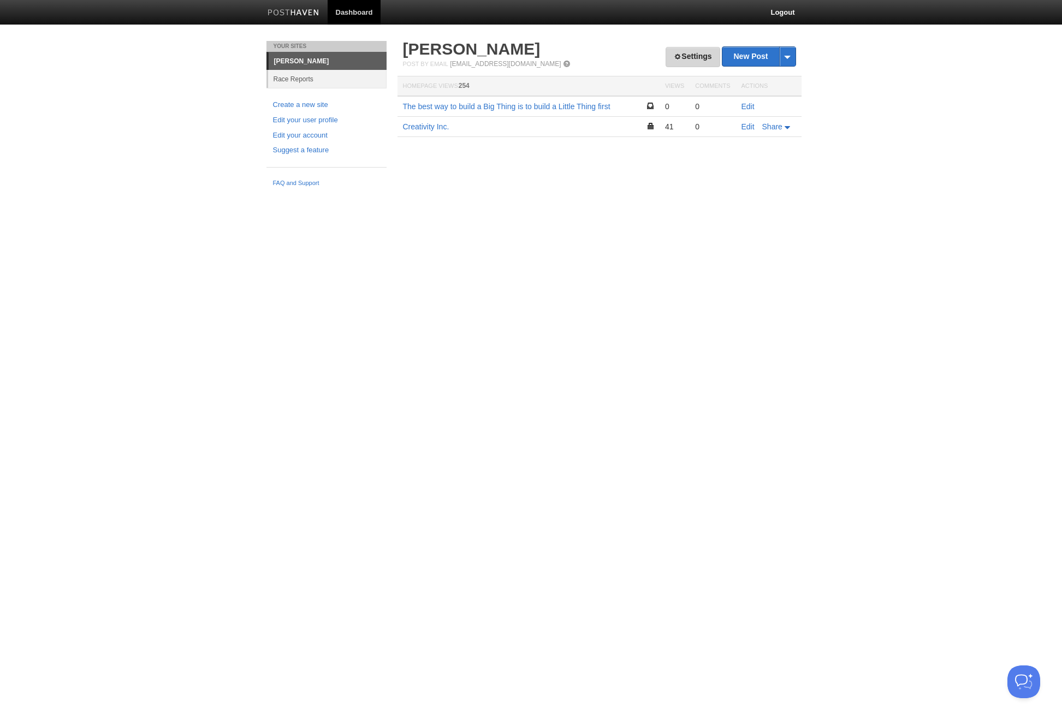
click at [706, 59] on link "Settings" at bounding box center [693, 57] width 54 height 20
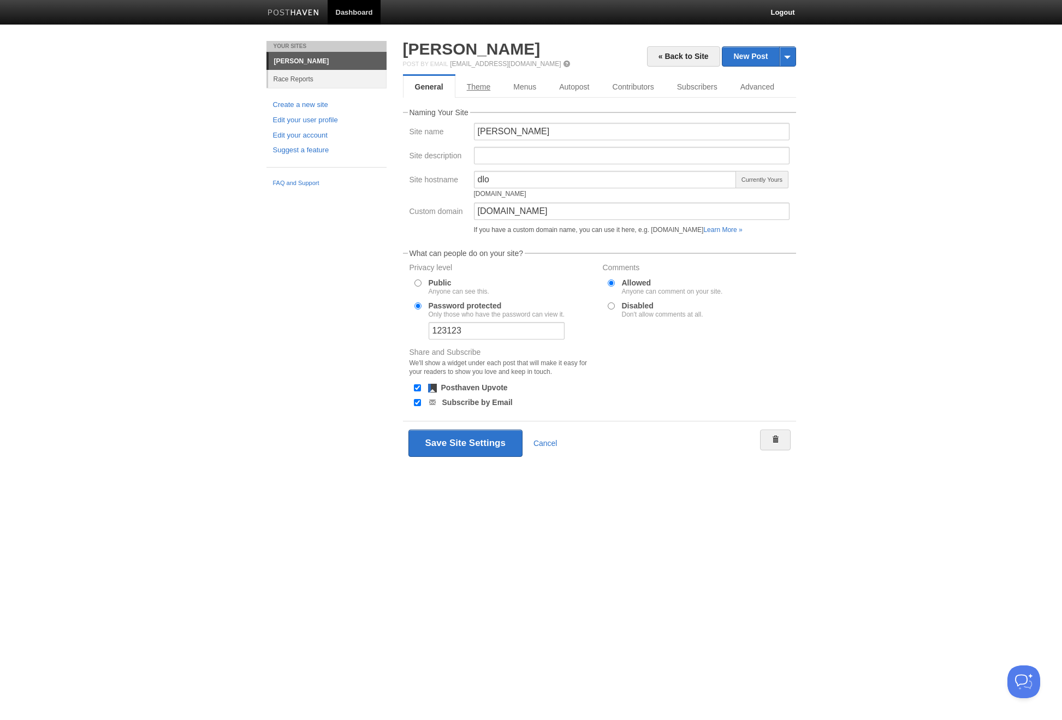
click at [470, 85] on link "Theme" at bounding box center [478, 87] width 47 height 22
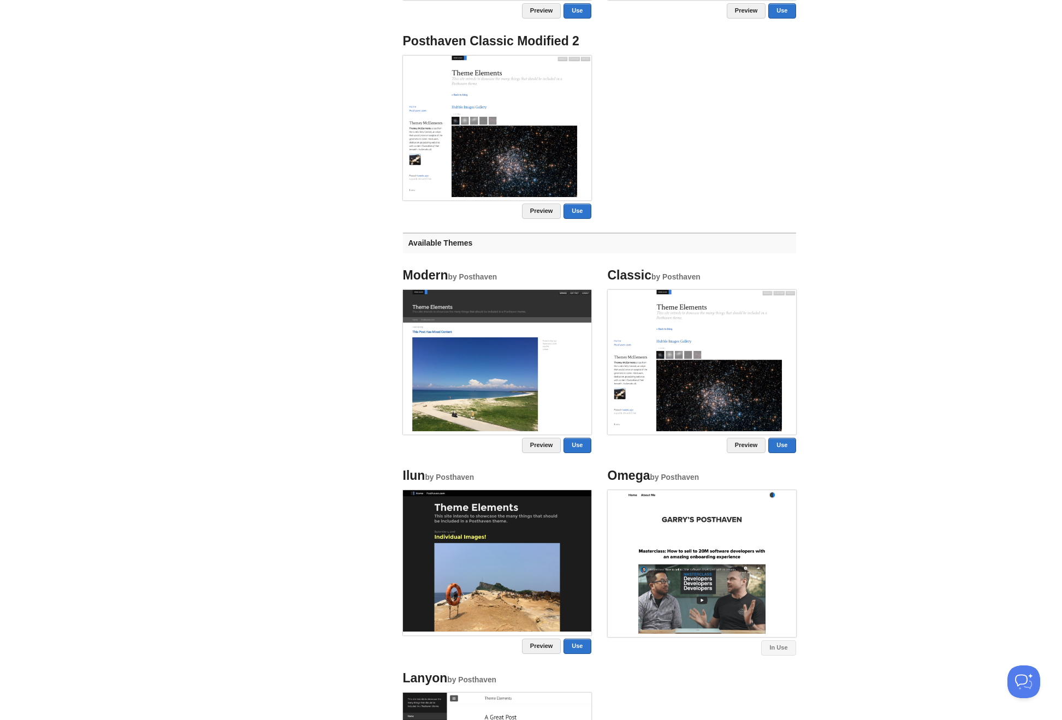
scroll to position [705, 0]
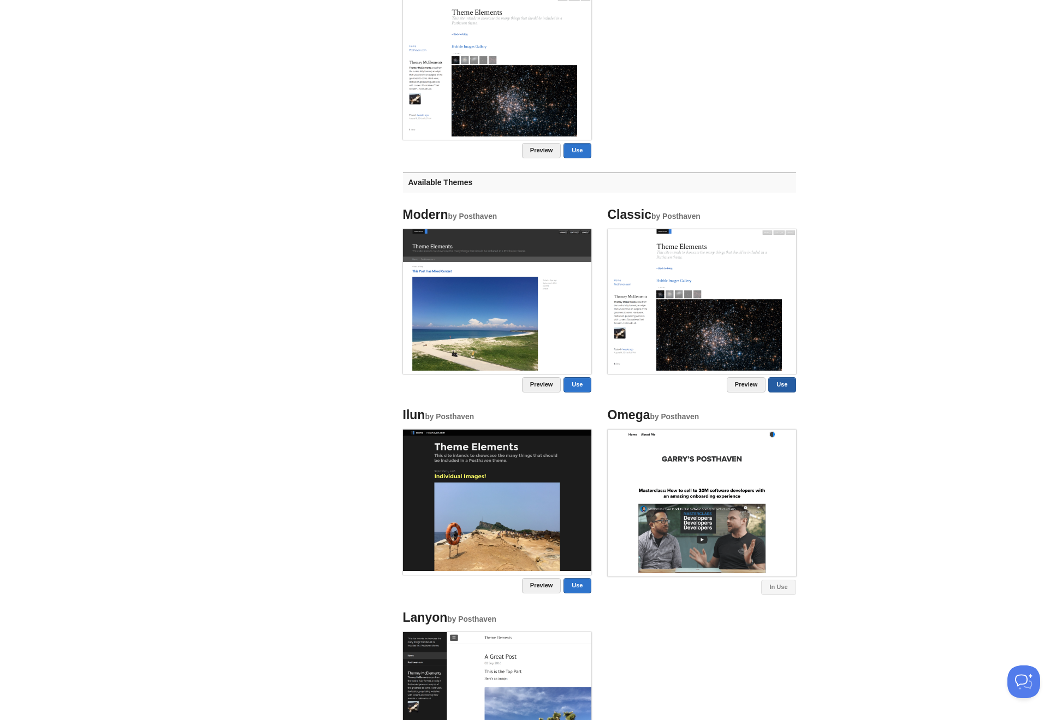
click at [789, 384] on link "Use" at bounding box center [781, 384] width 27 height 15
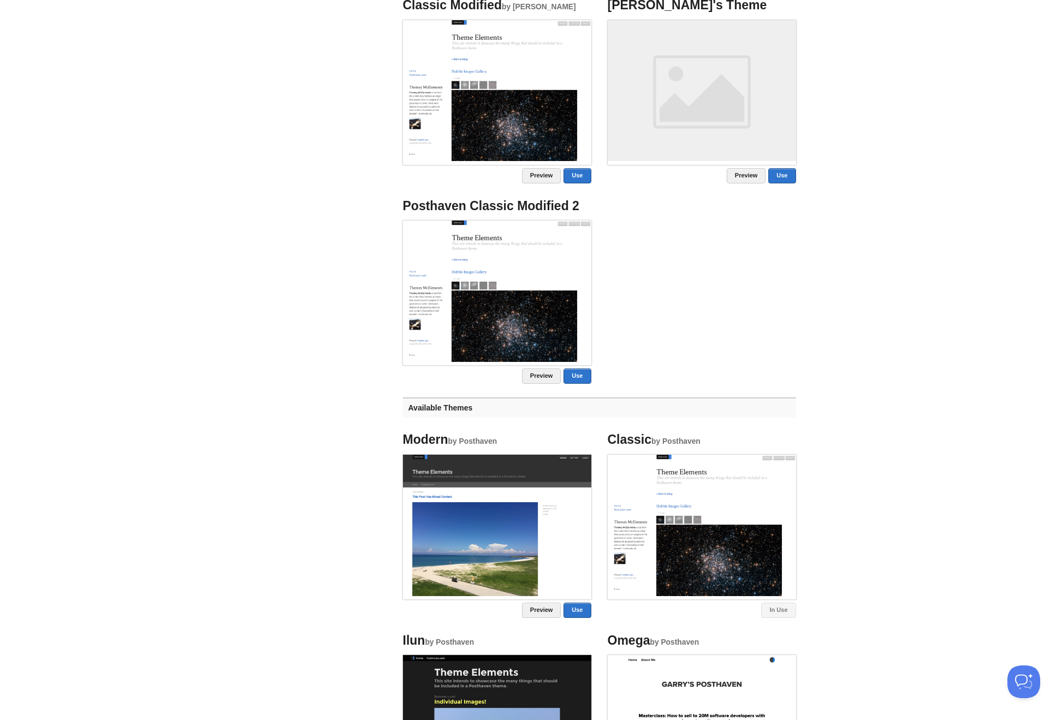
scroll to position [109, 0]
